Goal: Contribute content

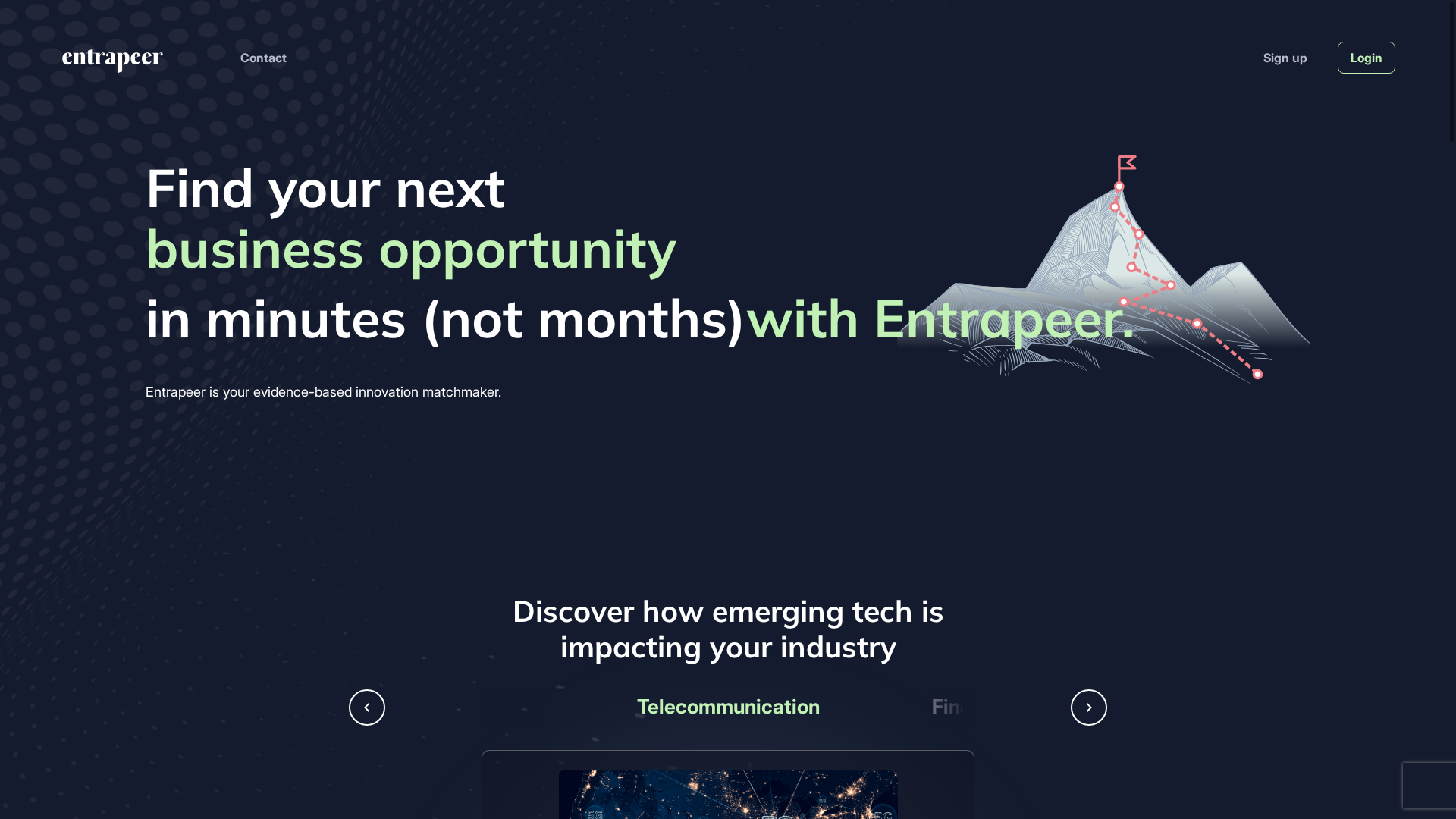
click at [1376, 58] on link "Login" at bounding box center [1367, 57] width 58 height 32
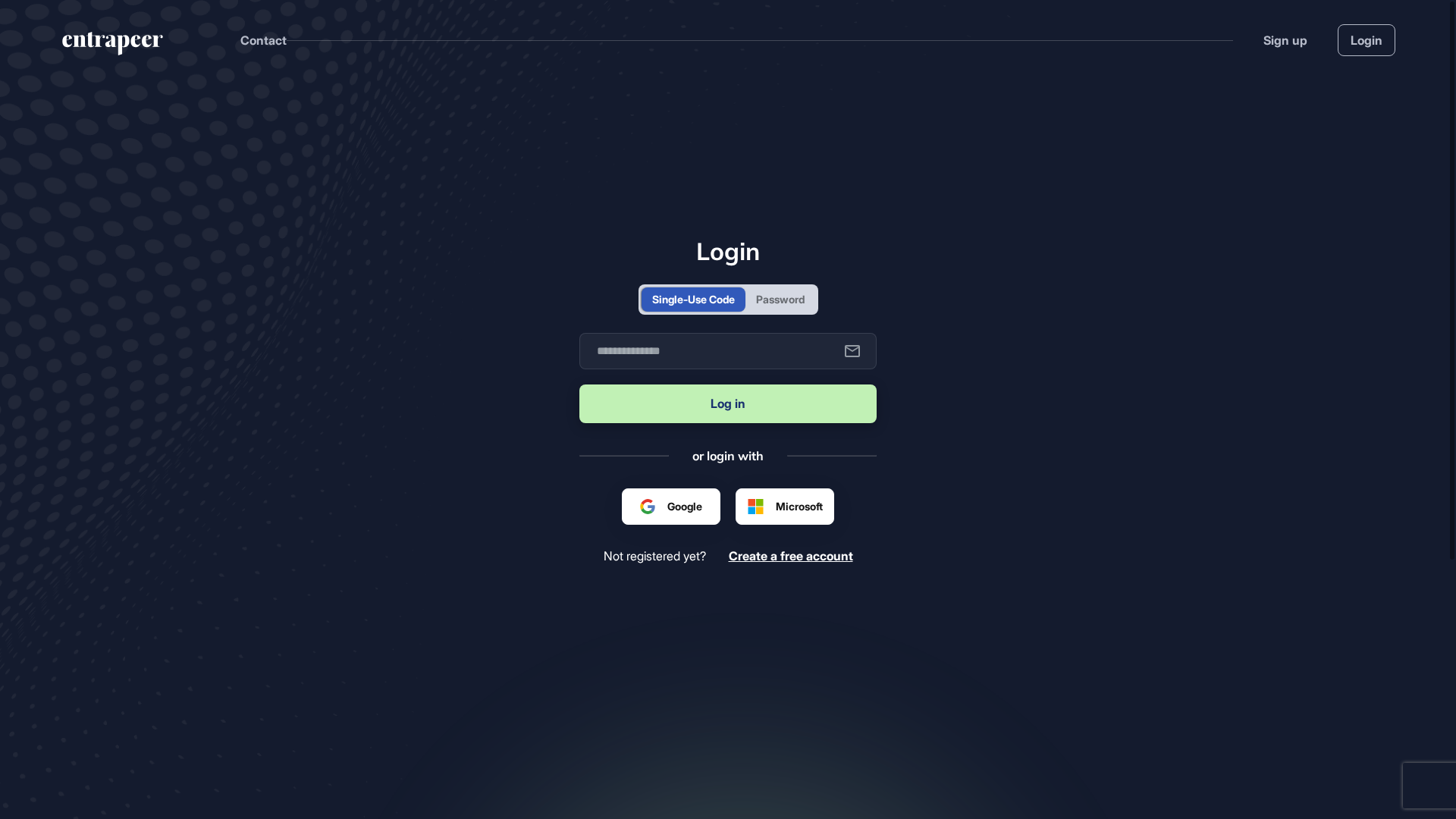
click at [796, 307] on div "Password" at bounding box center [780, 299] width 48 height 16
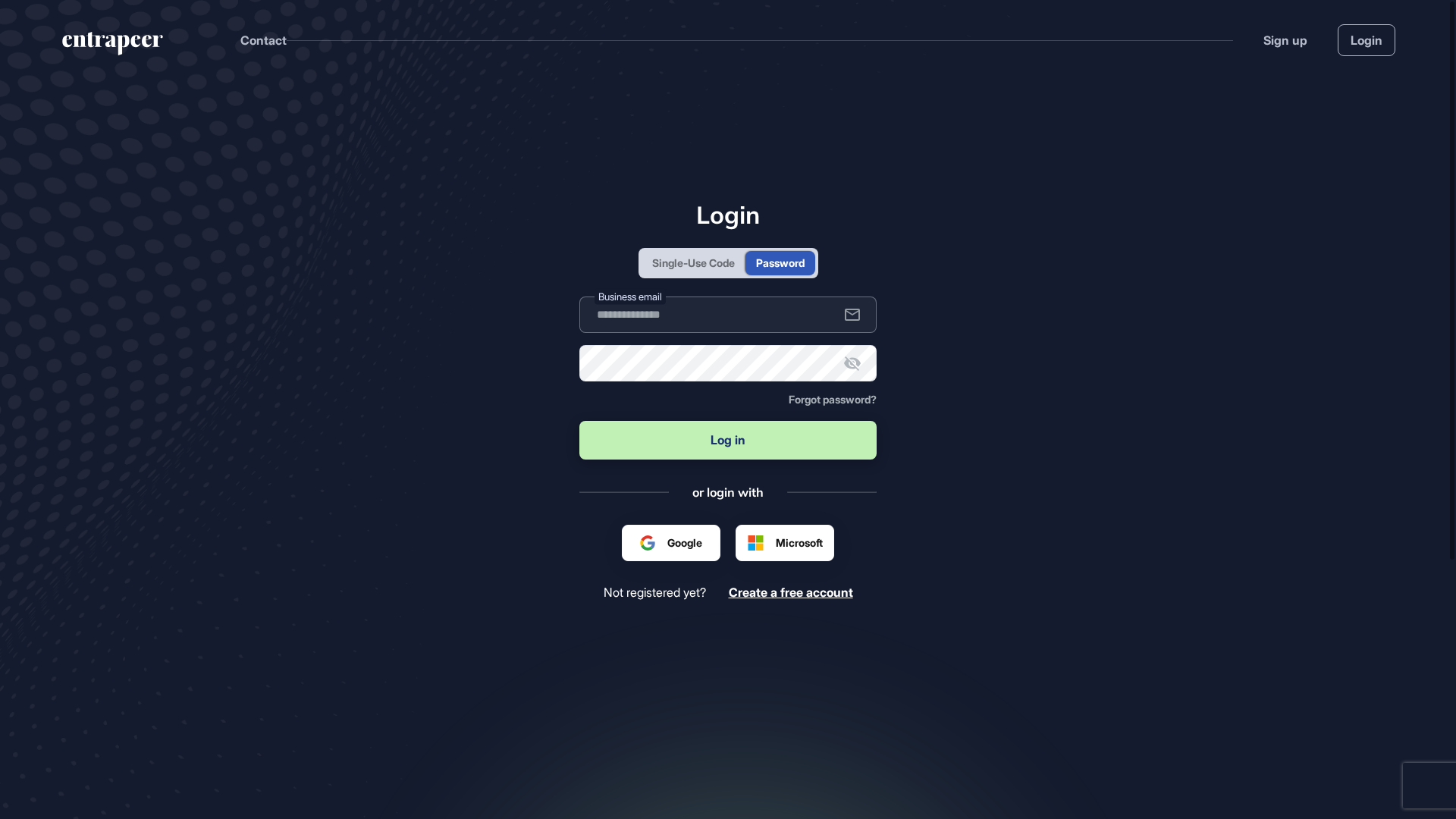
click at [777, 307] on input "text" at bounding box center [728, 315] width 297 height 36
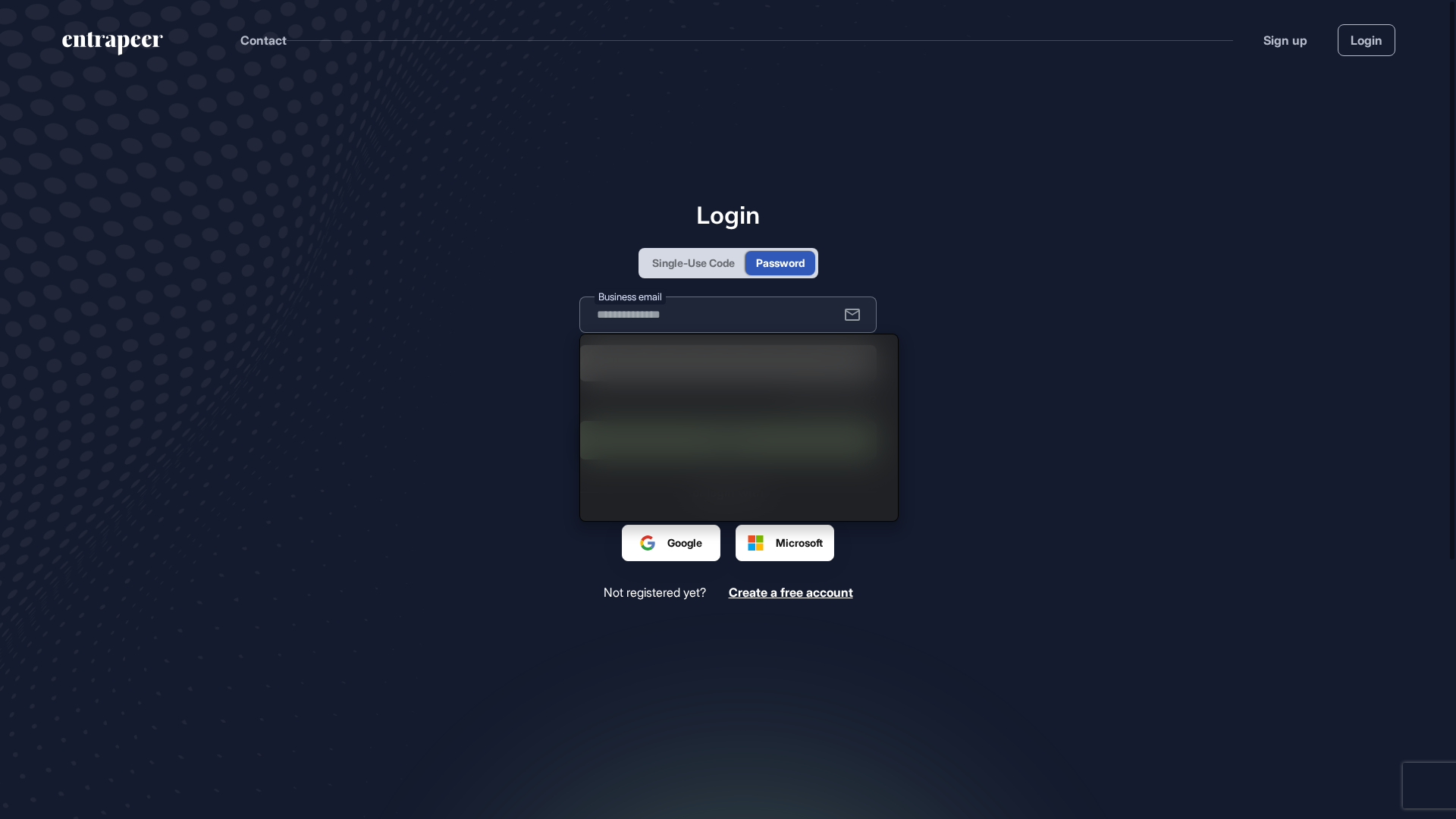
type input "**********"
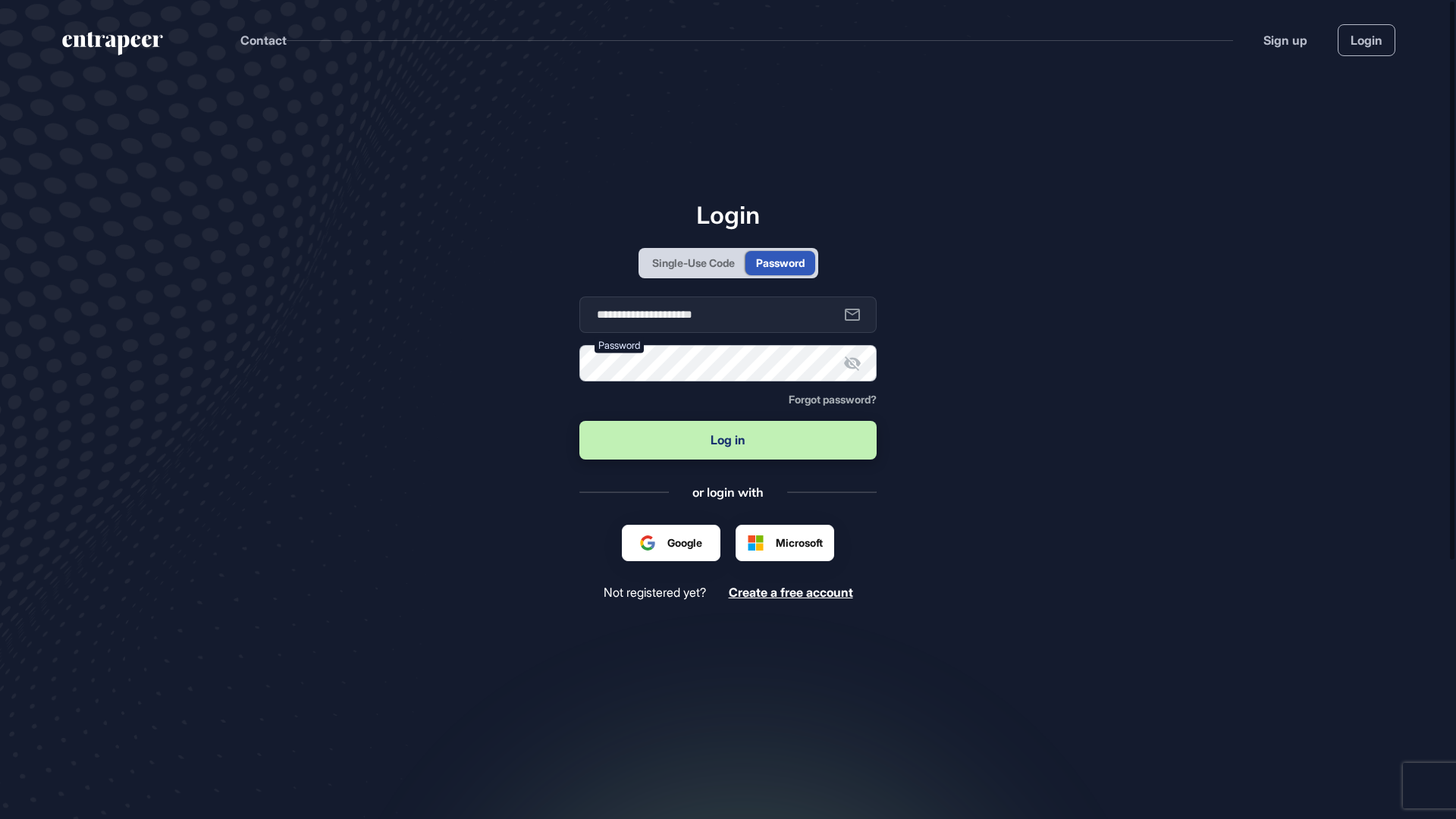
click at [580, 421] on button "Log in" at bounding box center [728, 440] width 297 height 39
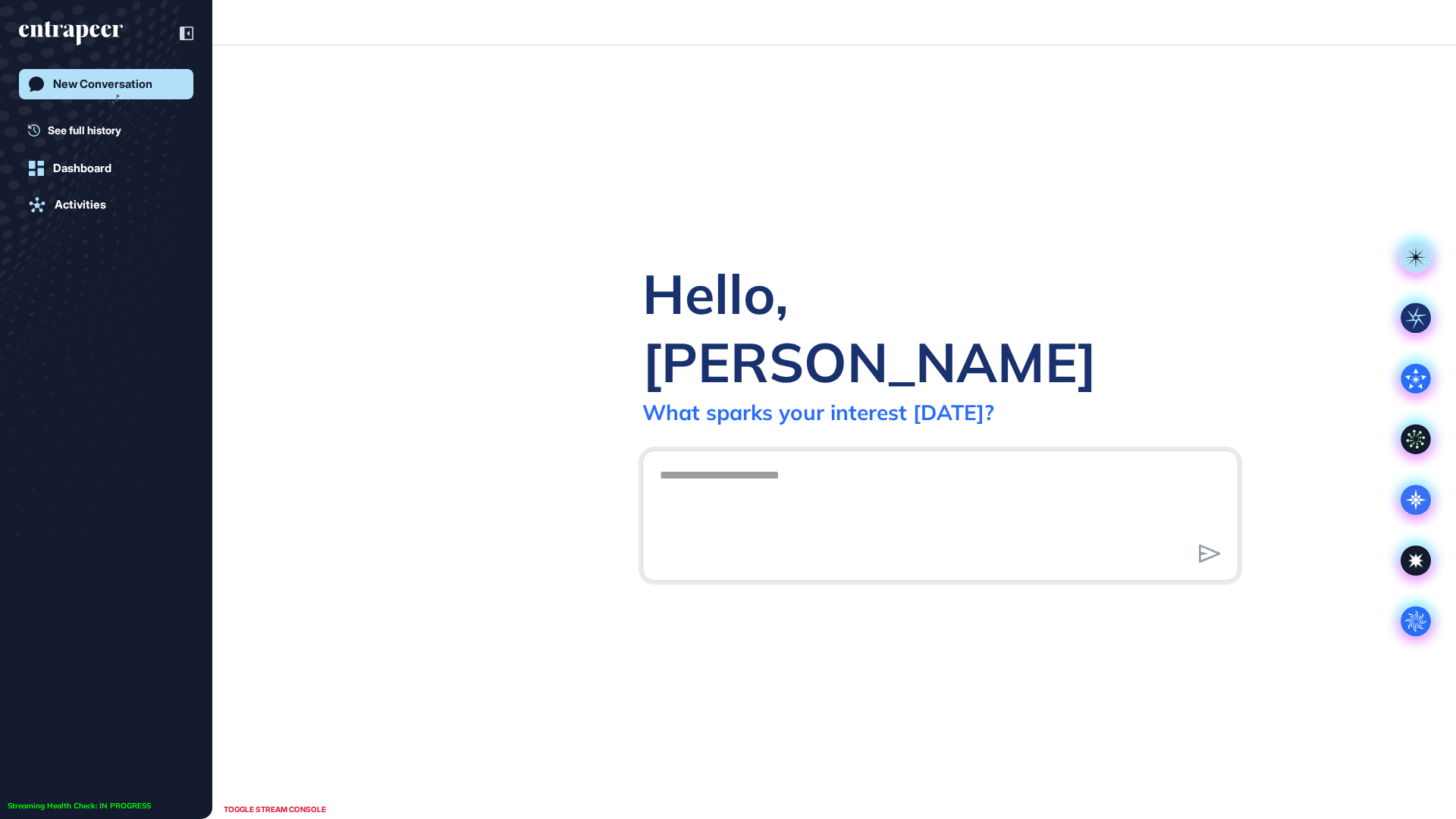
scroll to position [1, 1]
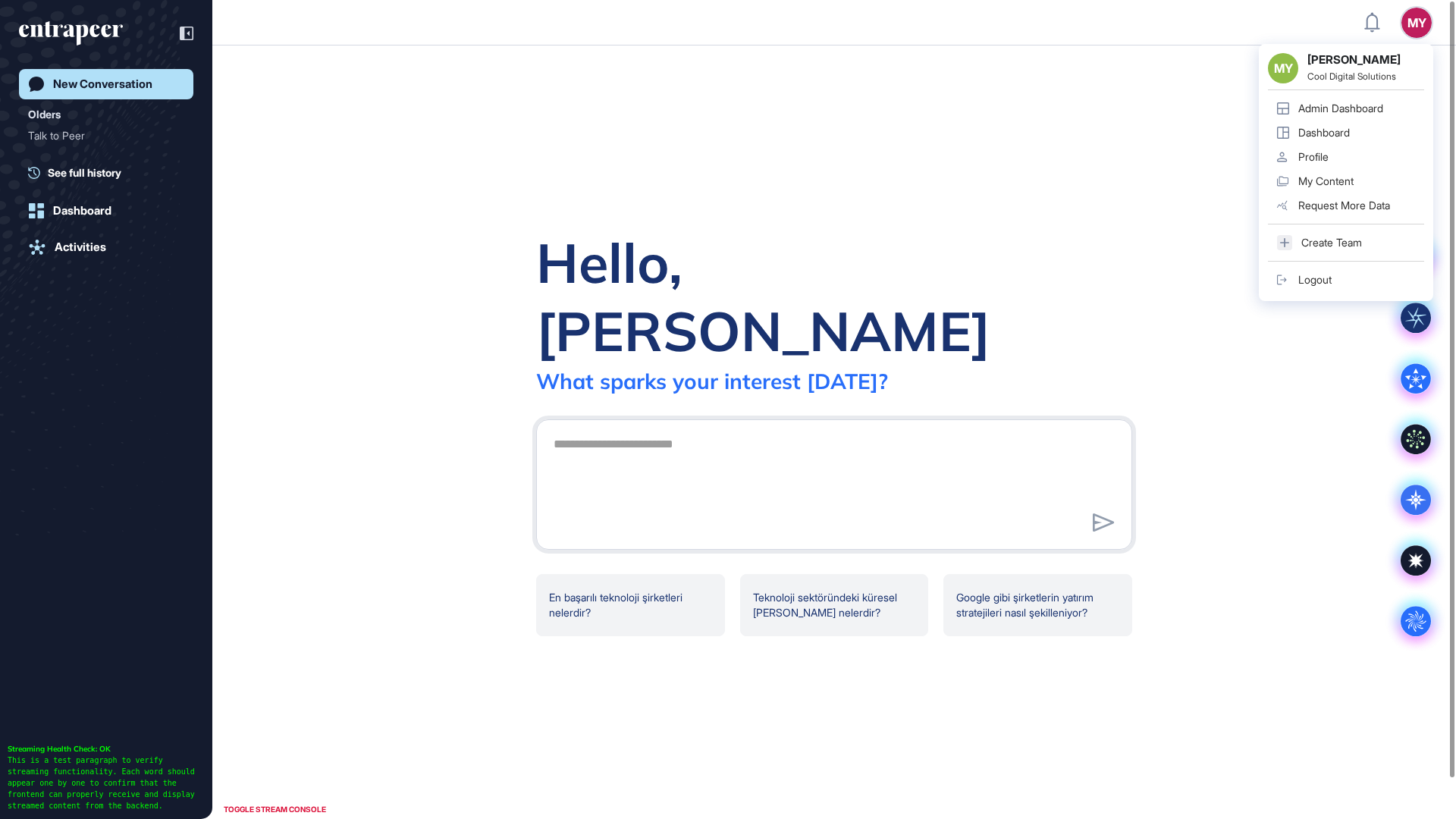
click at [1334, 110] on div "Admin Dashboard" at bounding box center [1341, 109] width 85 height 12
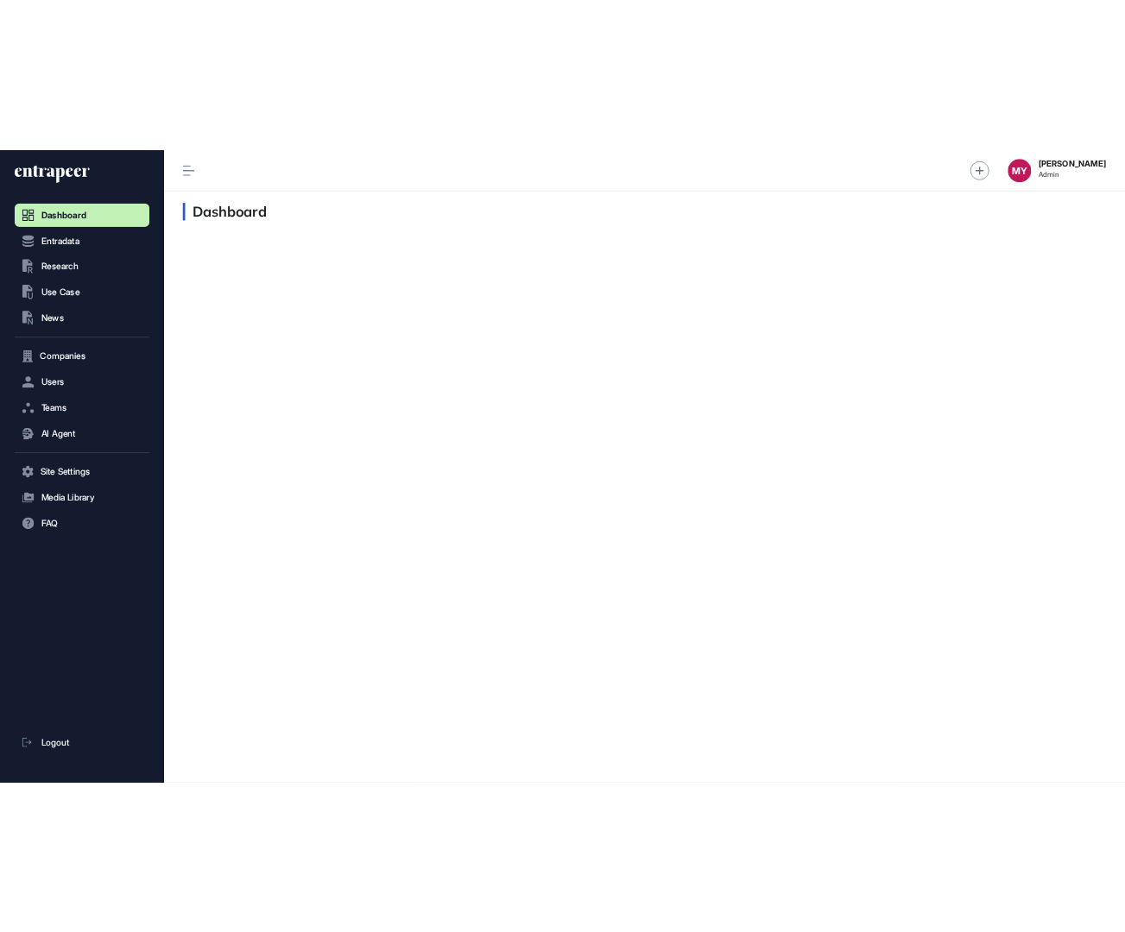
scroll to position [1, 1]
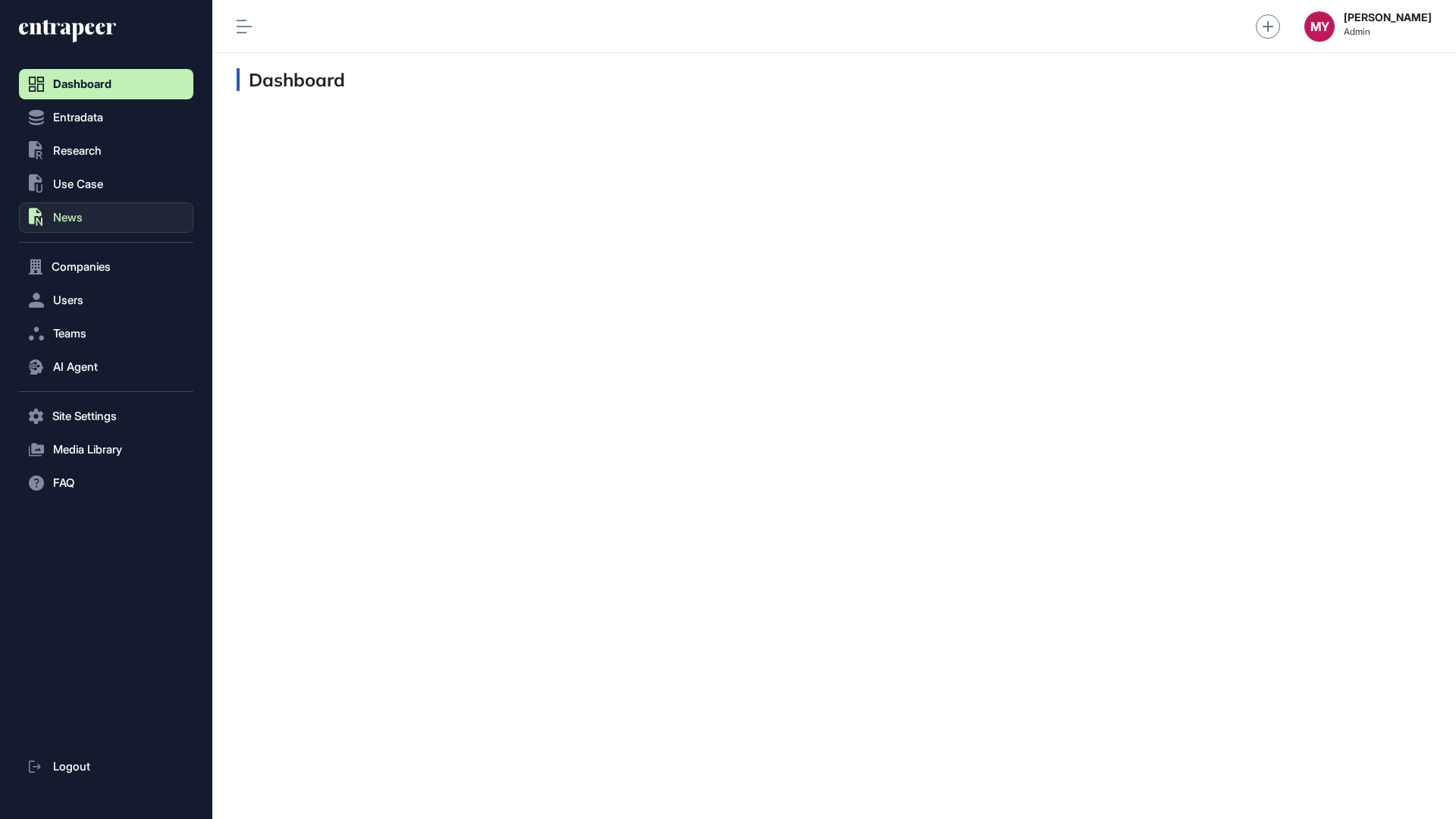
click at [158, 206] on button ".st0{fill:currentColor} News" at bounding box center [106, 217] width 175 height 31
click at [156, 188] on button ".st0{fill:currentColor} Use Case" at bounding box center [106, 185] width 175 height 31
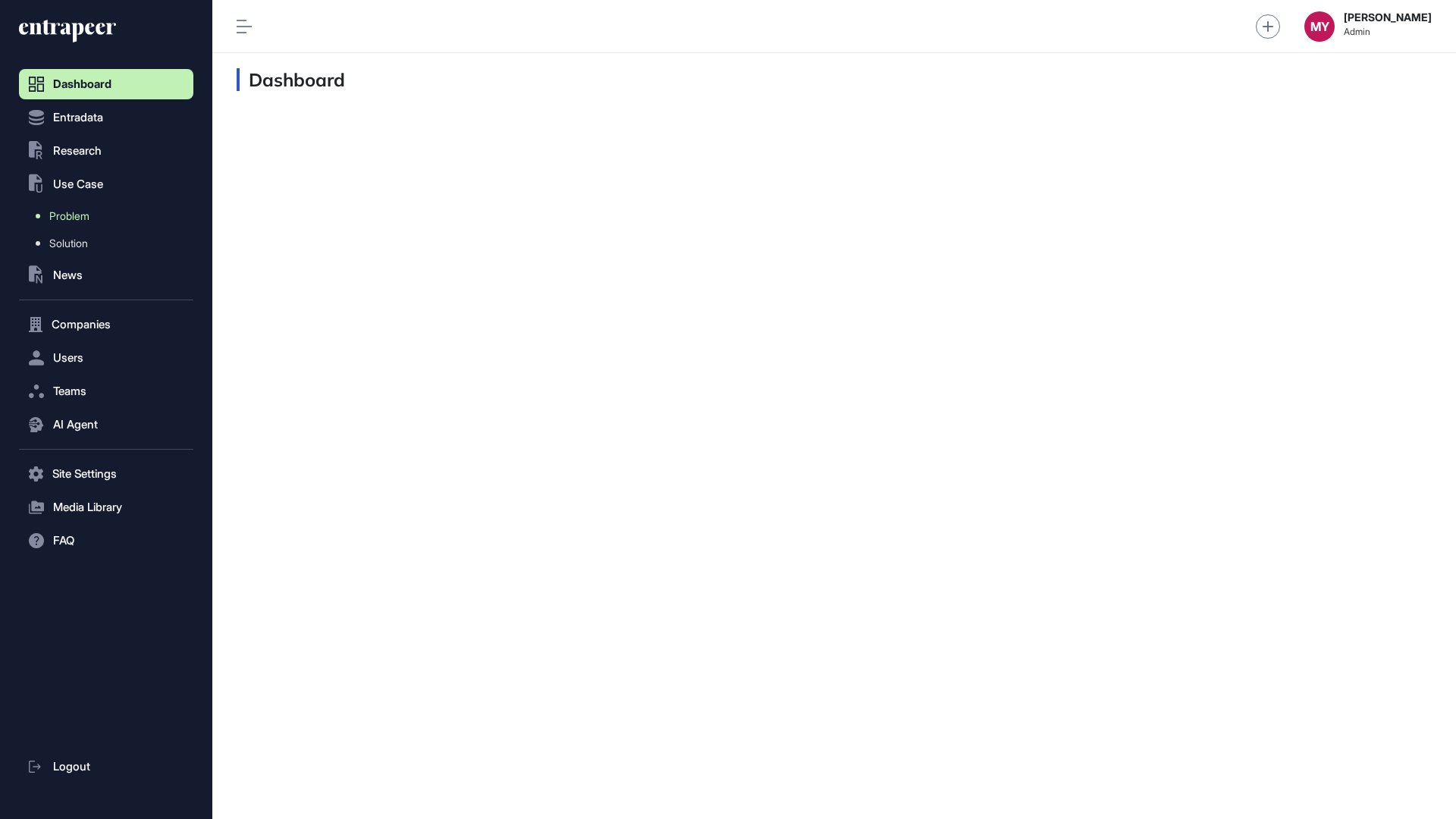
click at [143, 216] on link "Problem" at bounding box center [110, 215] width 167 height 27
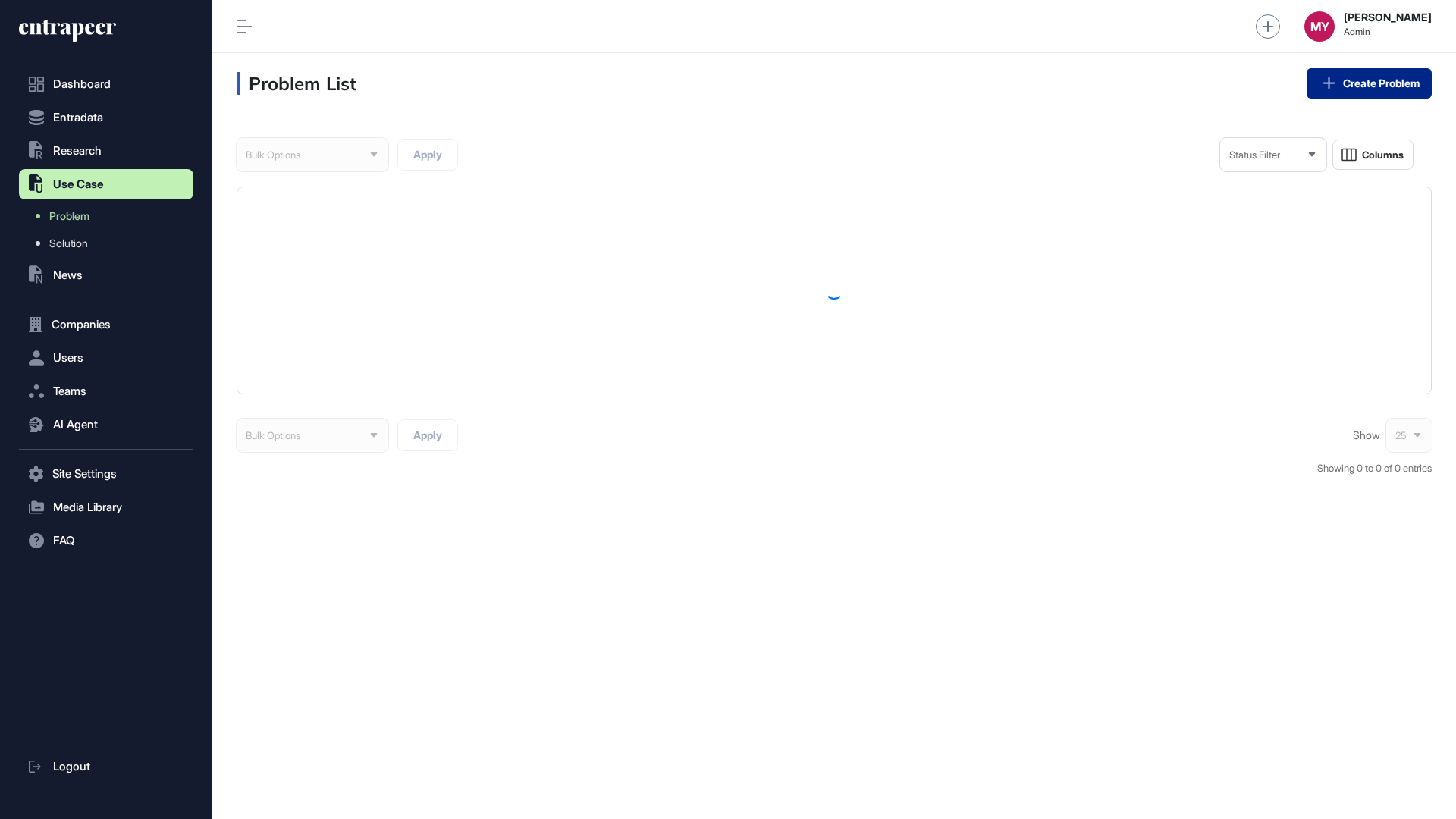
click at [1380, 77] on link "Create Problem" at bounding box center [1369, 83] width 125 height 31
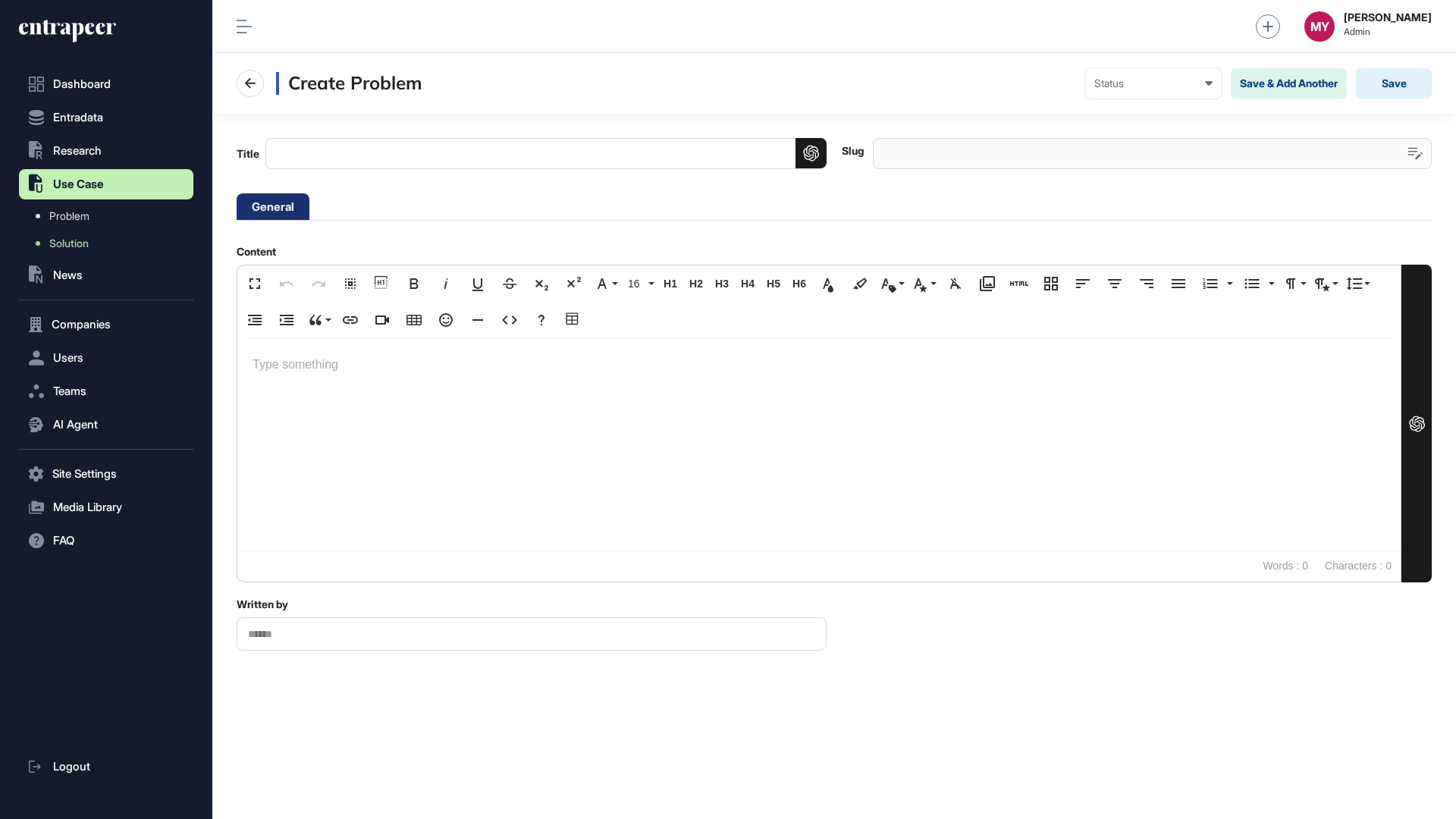
click at [627, 413] on div at bounding box center [819, 445] width 1163 height 212
click at [513, 321] on icon "button" at bounding box center [510, 320] width 18 height 18
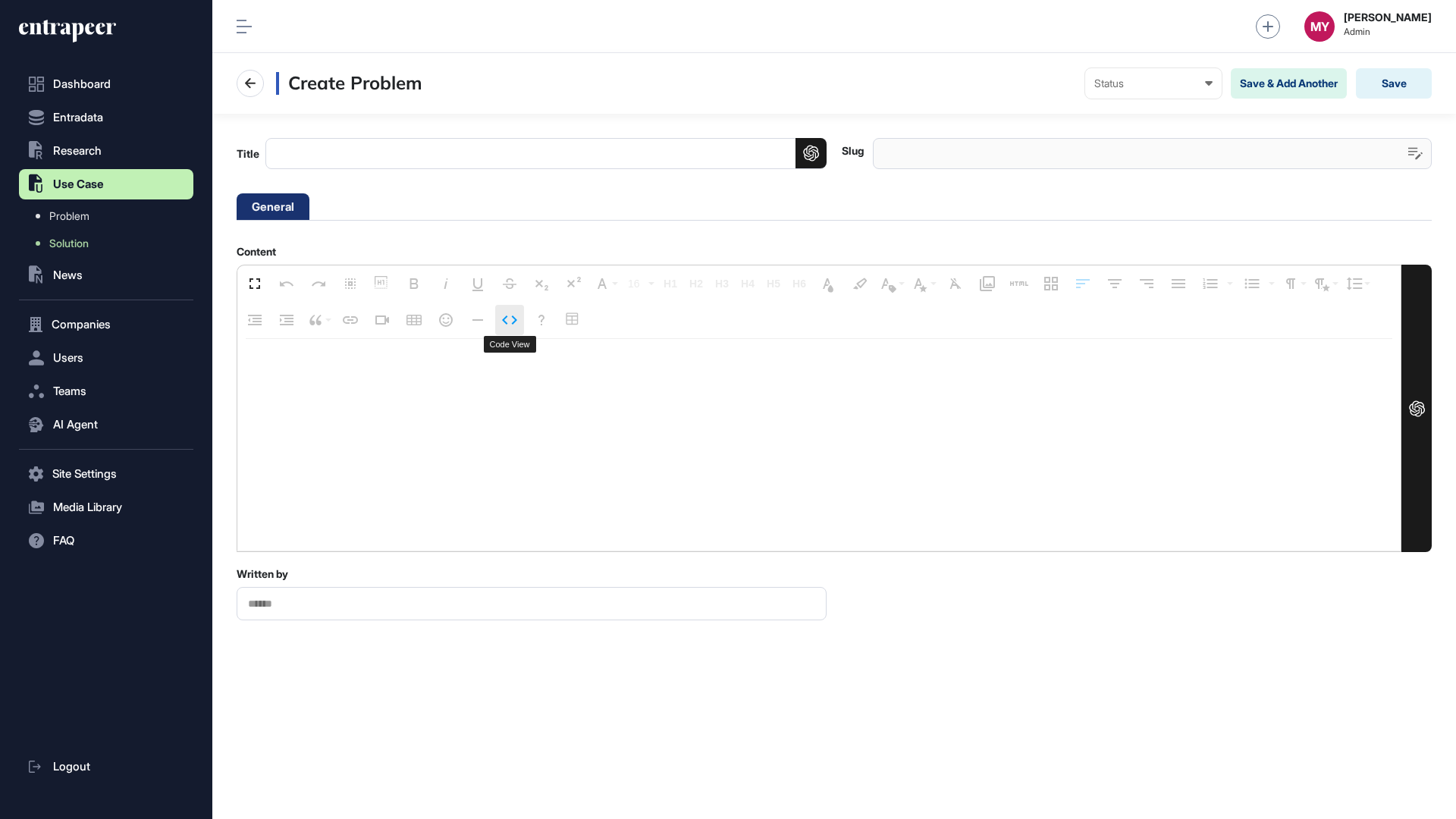
click at [513, 323] on icon "button" at bounding box center [509, 320] width 15 height 9
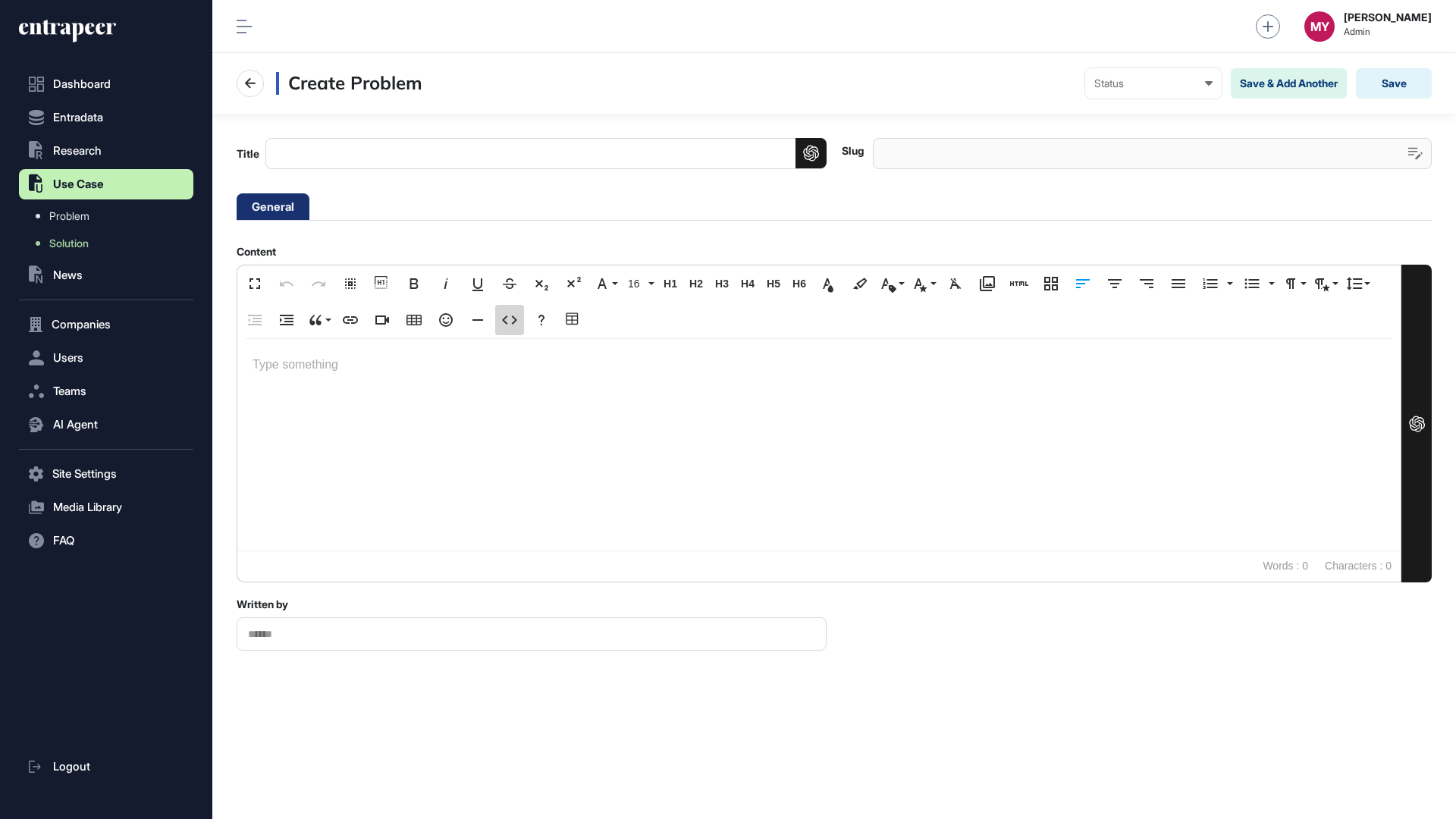
click at [513, 323] on icon "button" at bounding box center [509, 320] width 15 height 9
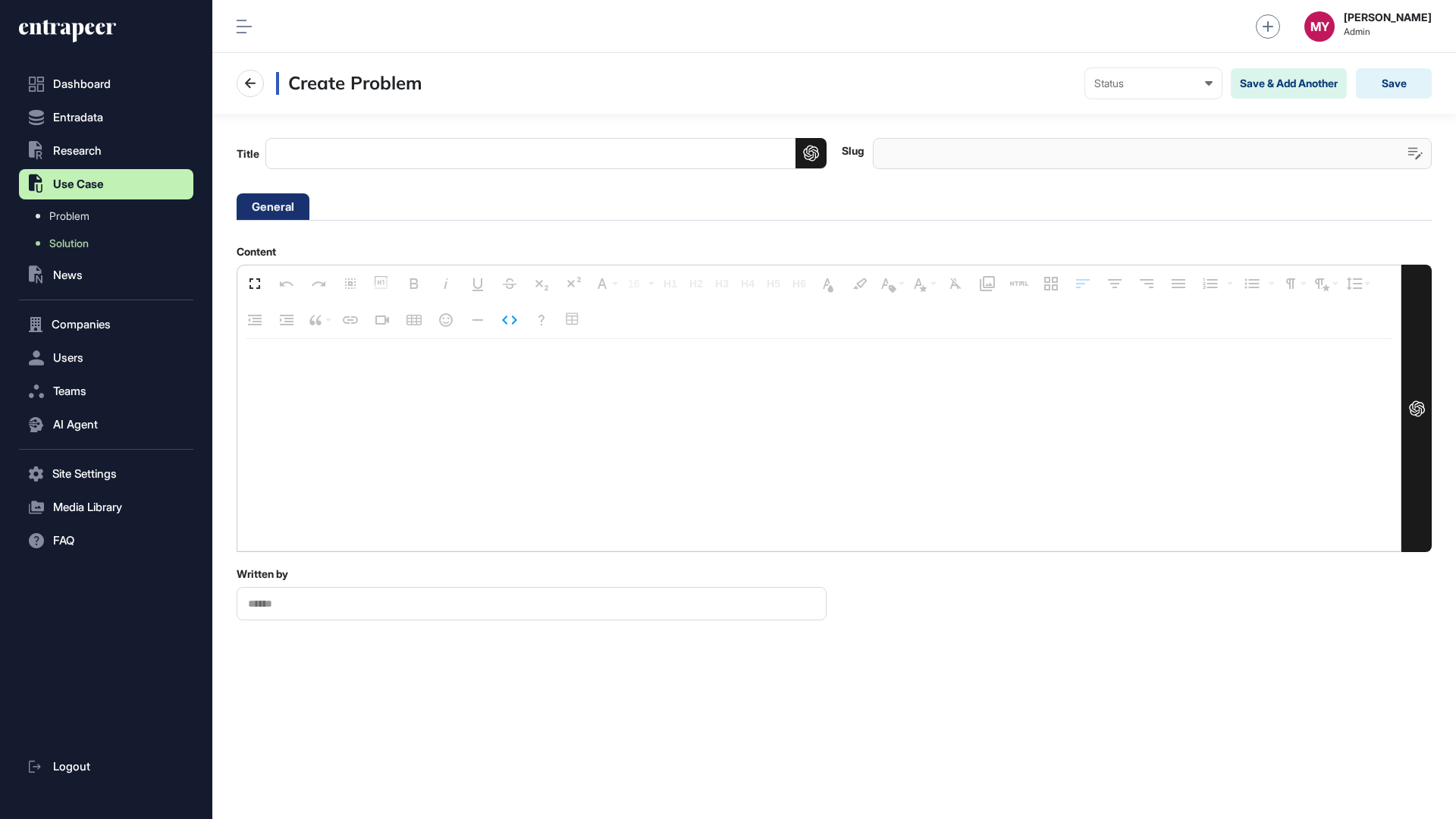
click at [481, 377] on textarea at bounding box center [819, 446] width 1163 height 213
click at [513, 328] on icon "button" at bounding box center [510, 320] width 18 height 18
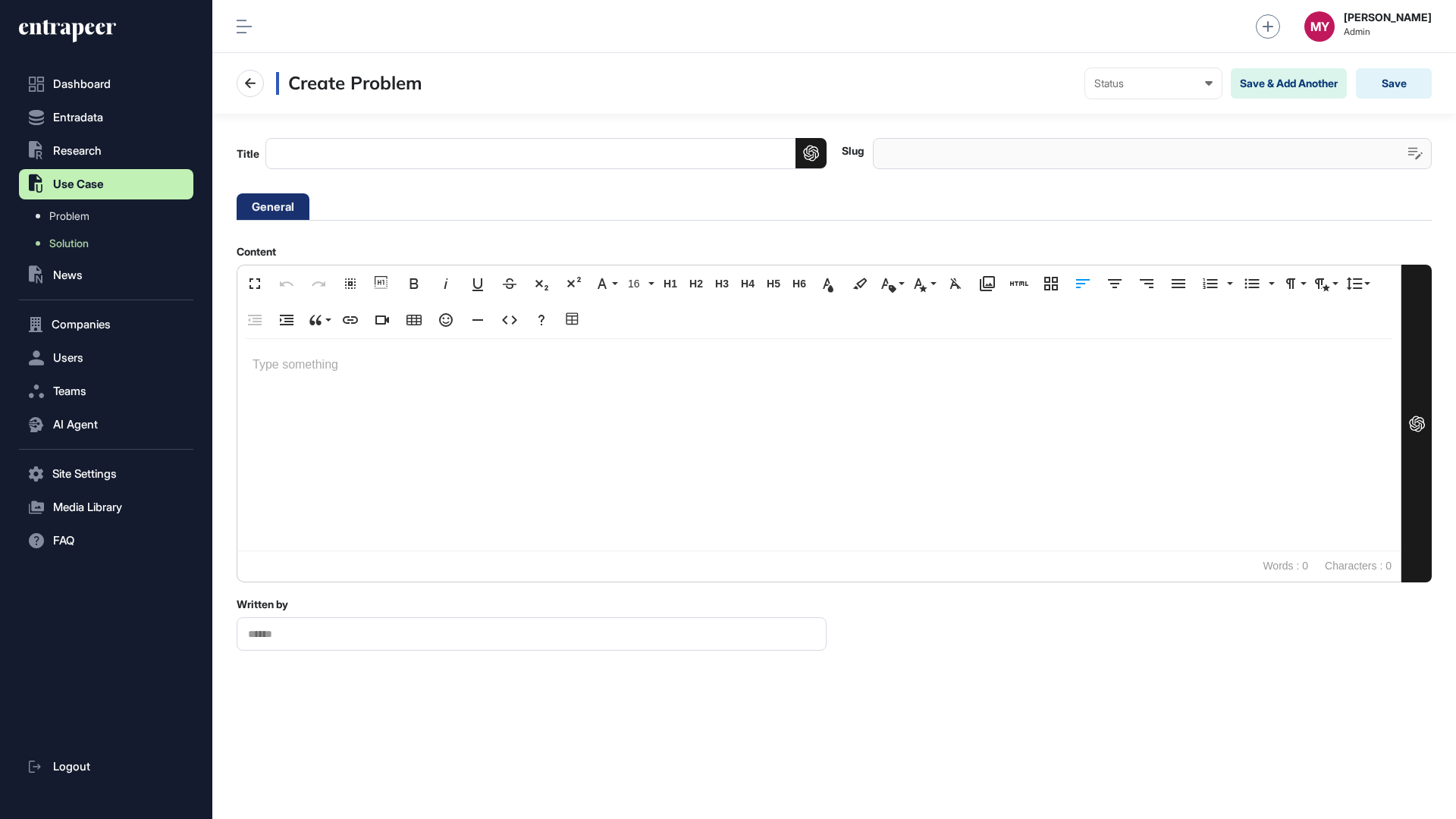
click at [649, 228] on div "Title Slug General Content Fullscreen Undo Redo Select All Show blocks Bold Ita…" at bounding box center [835, 381] width 1244 height 537
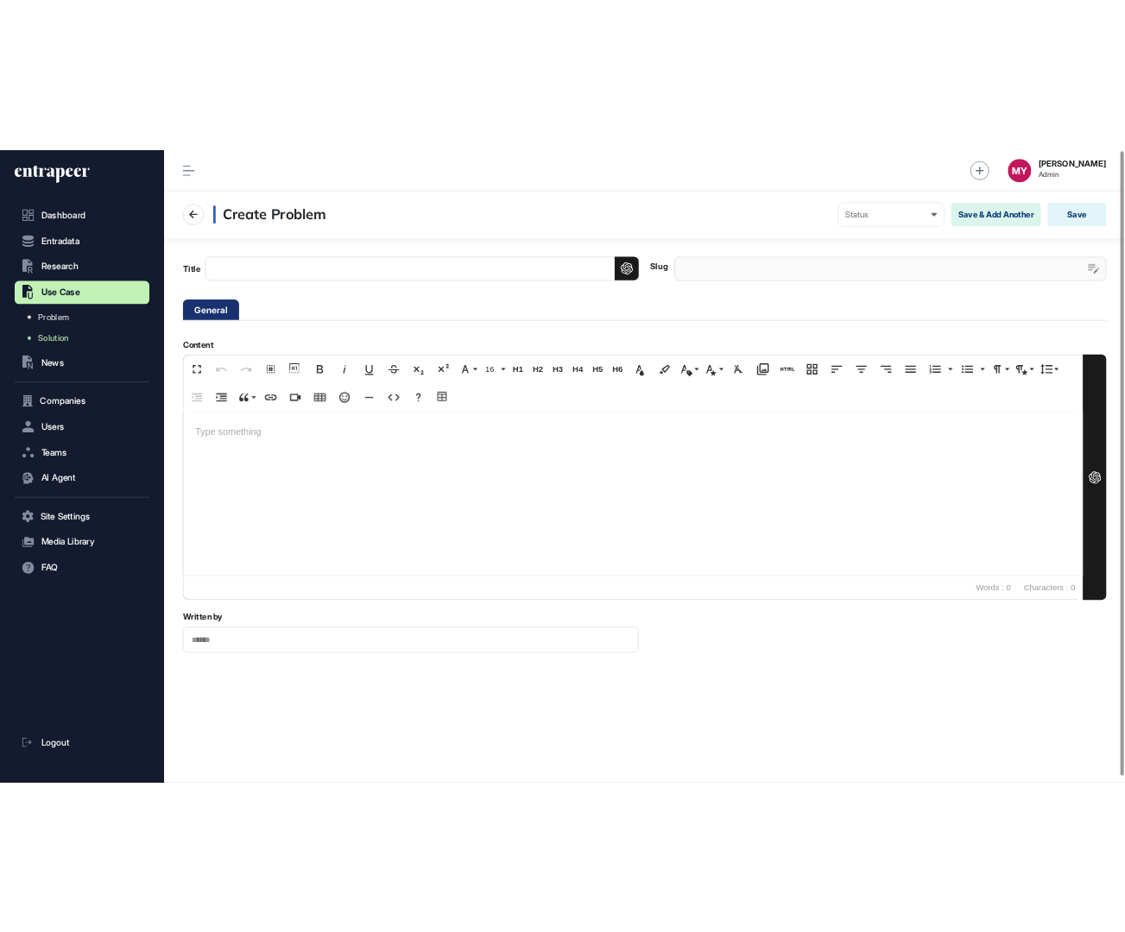
scroll to position [932, 947]
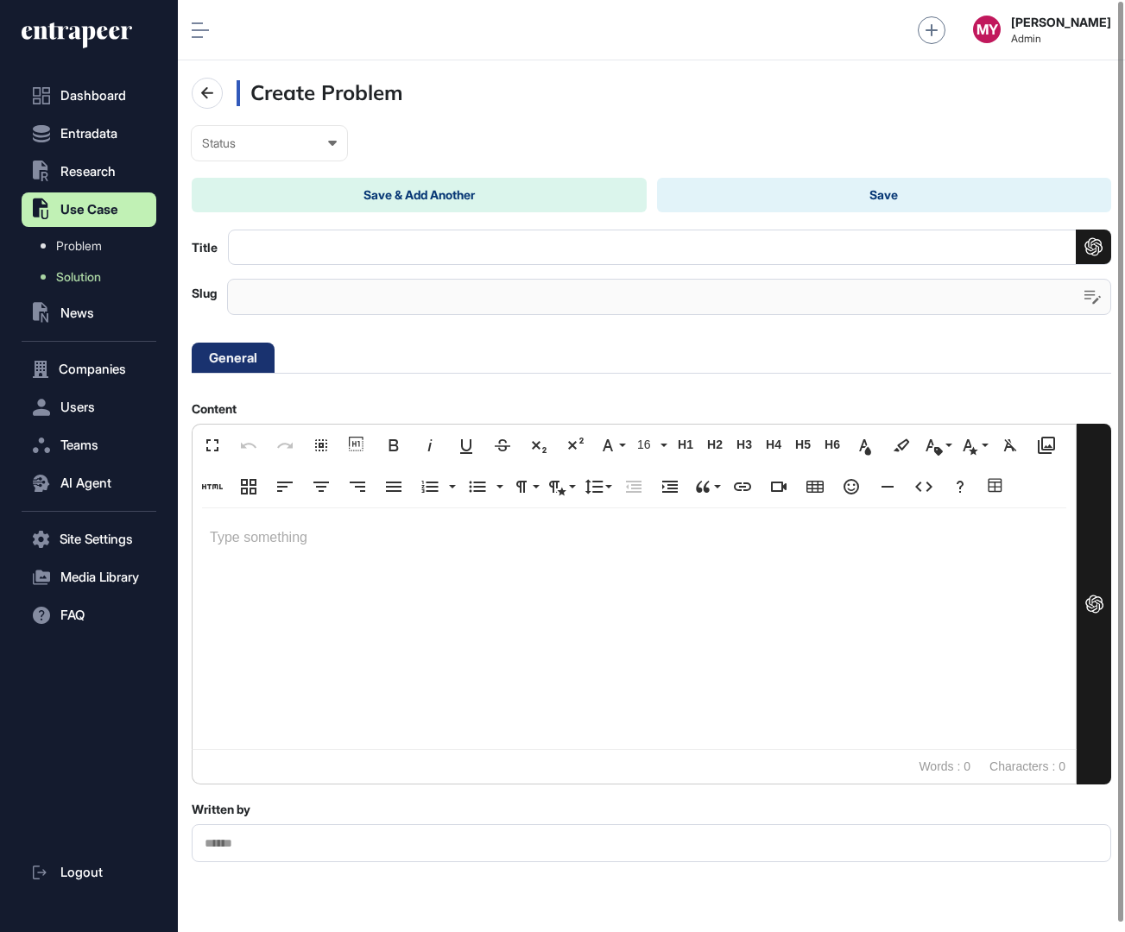
click at [931, 675] on div at bounding box center [634, 628] width 883 height 241
